Goal: Obtain resource: Download file/media

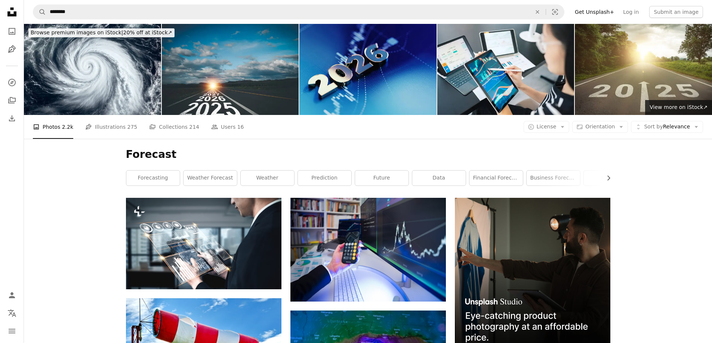
scroll to position [1831, 0]
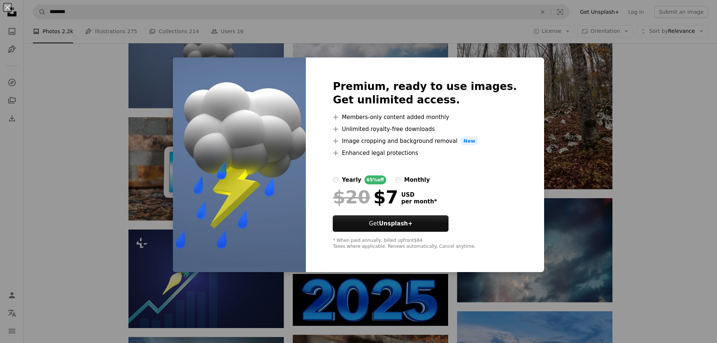
click at [621, 112] on div "An X shape Premium, ready to use images. Get unlimited access. A plus sign Memb…" at bounding box center [358, 171] width 717 height 343
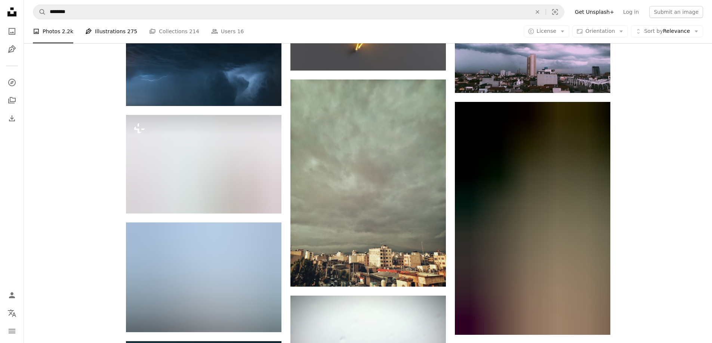
scroll to position [4933, 0]
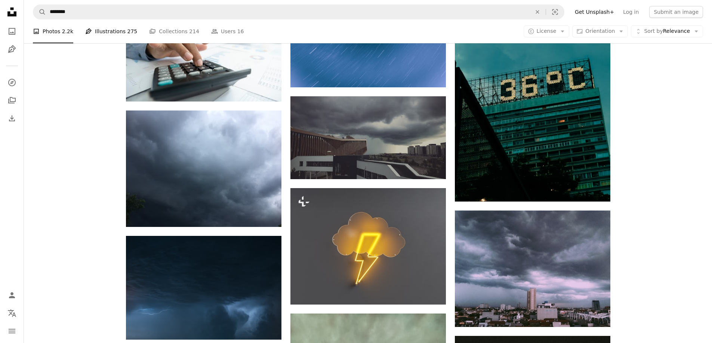
click at [106, 31] on link "Pen Tool Illustrations 275" at bounding box center [111, 31] width 52 height 24
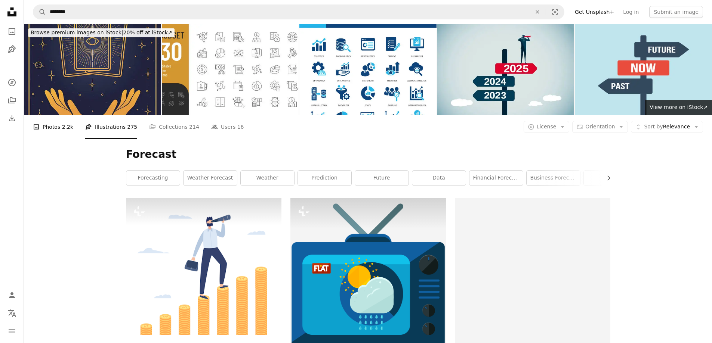
click at [56, 124] on link "A photo Photos 2.2k" at bounding box center [53, 127] width 40 height 24
click at [13, 33] on icon "Photos" at bounding box center [12, 31] width 7 height 7
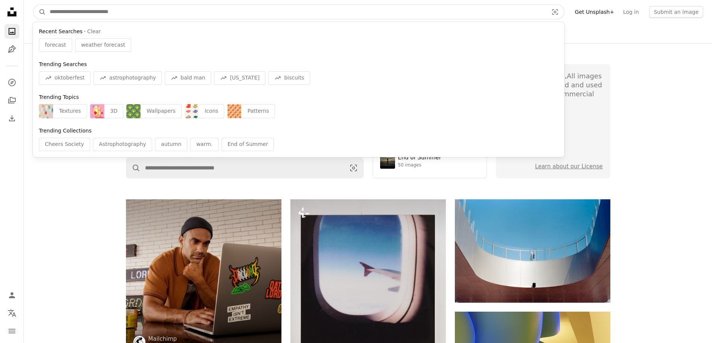
click at [128, 13] on input "Find visuals sitewide" at bounding box center [296, 12] width 500 height 14
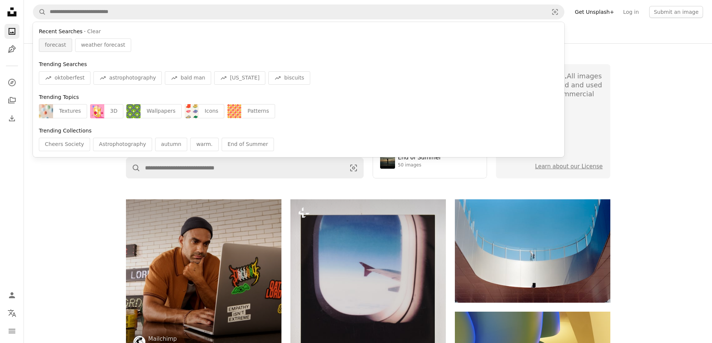
click at [56, 46] on span "forecast" at bounding box center [55, 44] width 21 height 7
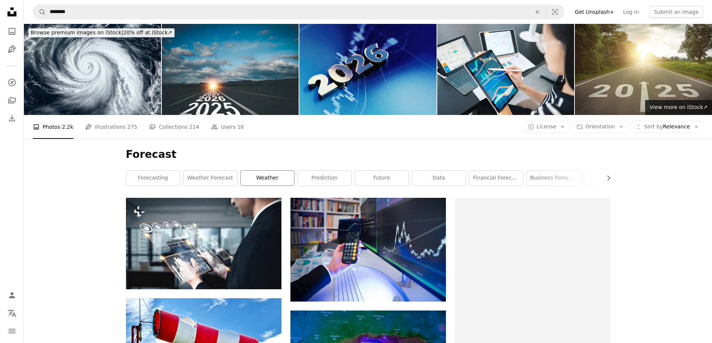
click at [267, 182] on link "weather" at bounding box center [267, 178] width 53 height 15
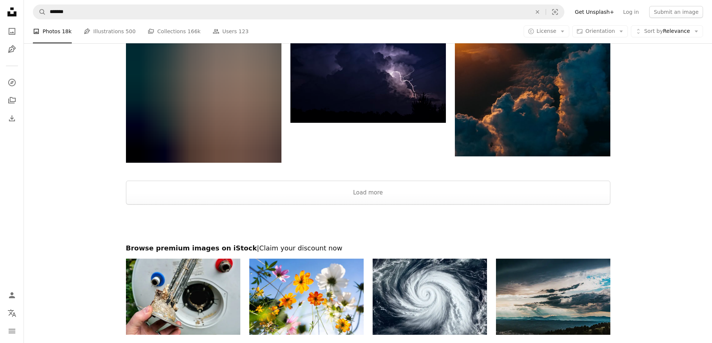
scroll to position [1196, 0]
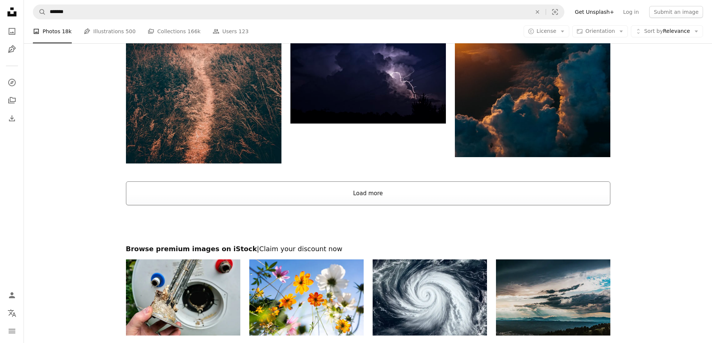
click at [360, 192] on button "Load more" at bounding box center [368, 194] width 484 height 24
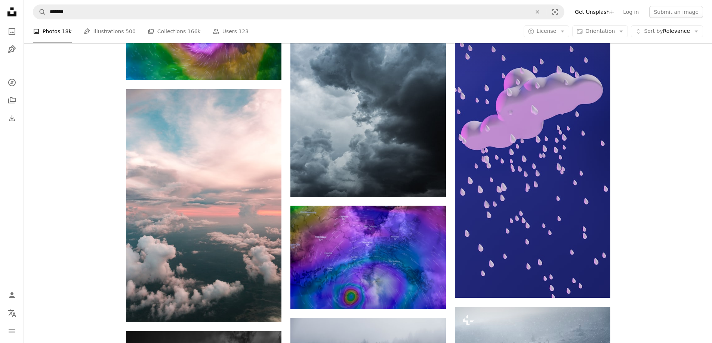
scroll to position [2130, 0]
